Goal: Transaction & Acquisition: Obtain resource

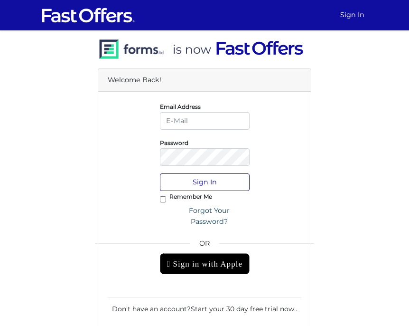
type input "caine@property.ca"
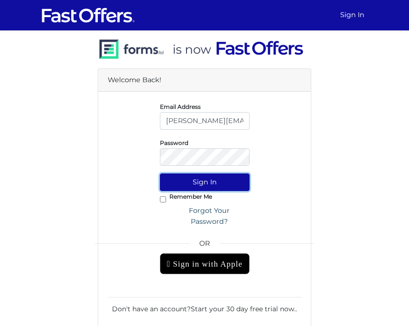
click at [225, 183] on button "Sign In" at bounding box center [205, 182] width 90 height 18
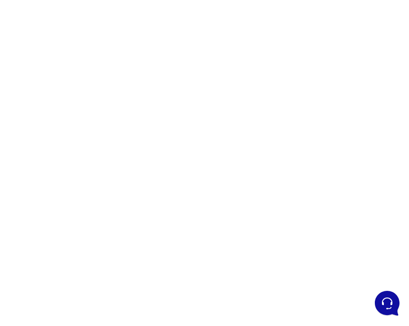
scroll to position [45, 0]
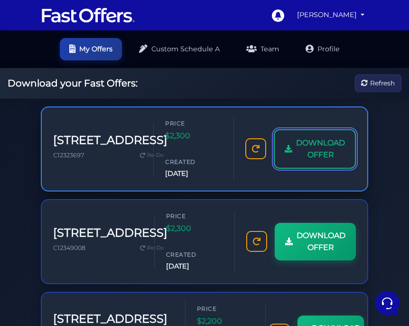
click at [308, 151] on span "DOWNLOAD OFFER" at bounding box center [320, 149] width 49 height 24
click at [333, 159] on span "DOWNLOAD OFFER" at bounding box center [320, 149] width 49 height 24
